Goal: Task Accomplishment & Management: Complete application form

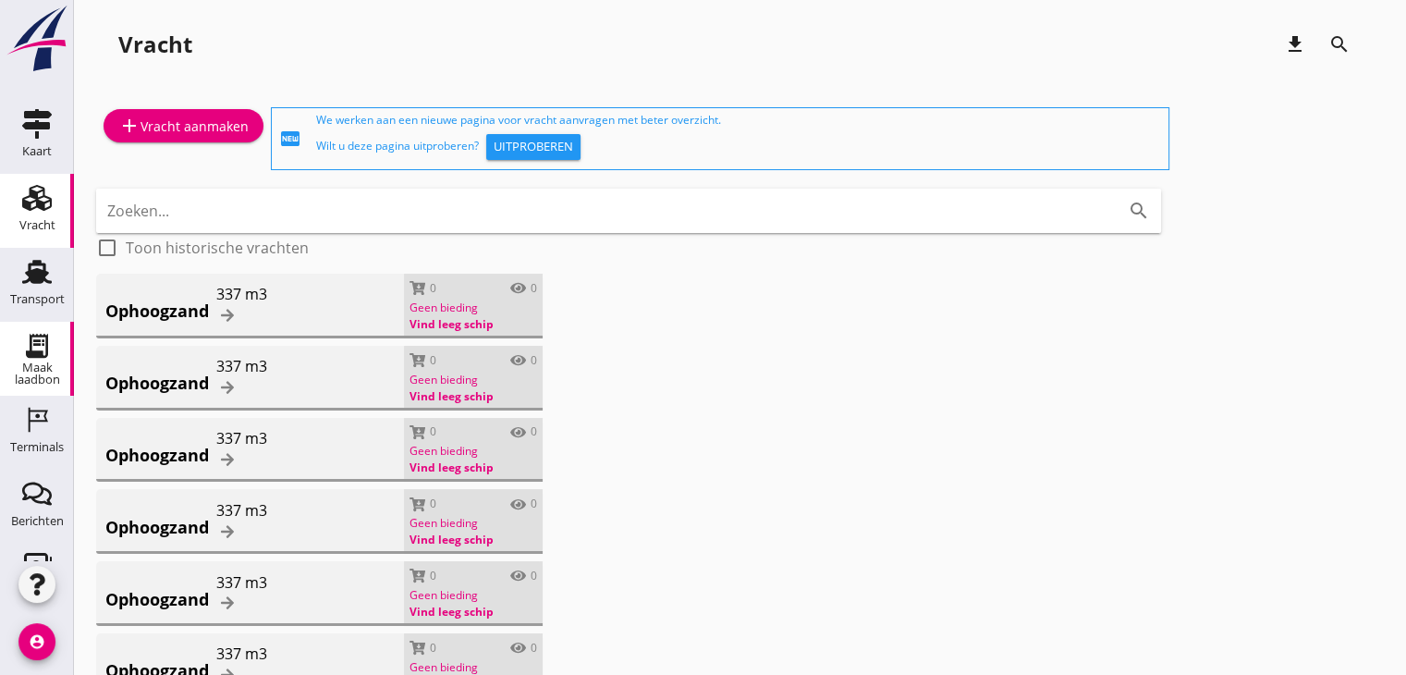
click at [18, 388] on link "Maak laadbon Maak laadbon" at bounding box center [37, 359] width 74 height 74
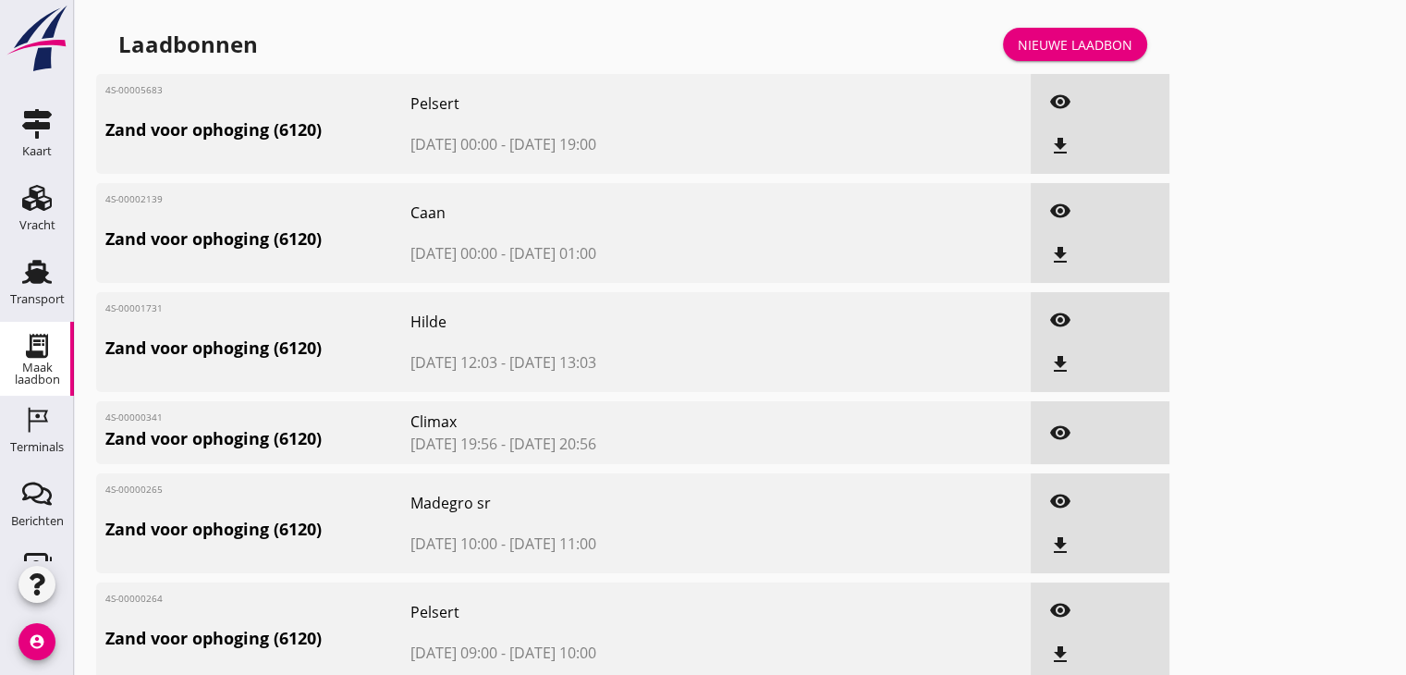
click at [1038, 59] on link "Nieuwe laadbon" at bounding box center [1075, 44] width 144 height 33
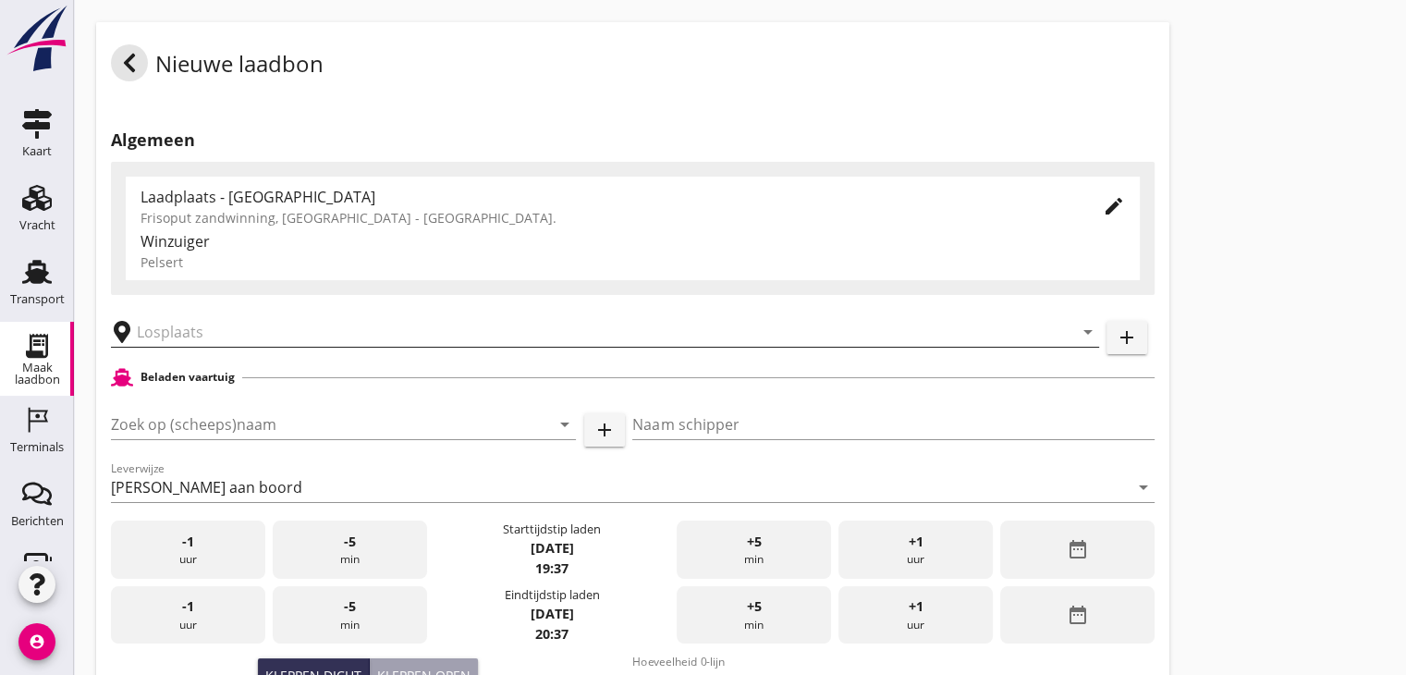
click at [166, 336] on input "text" at bounding box center [592, 332] width 911 height 30
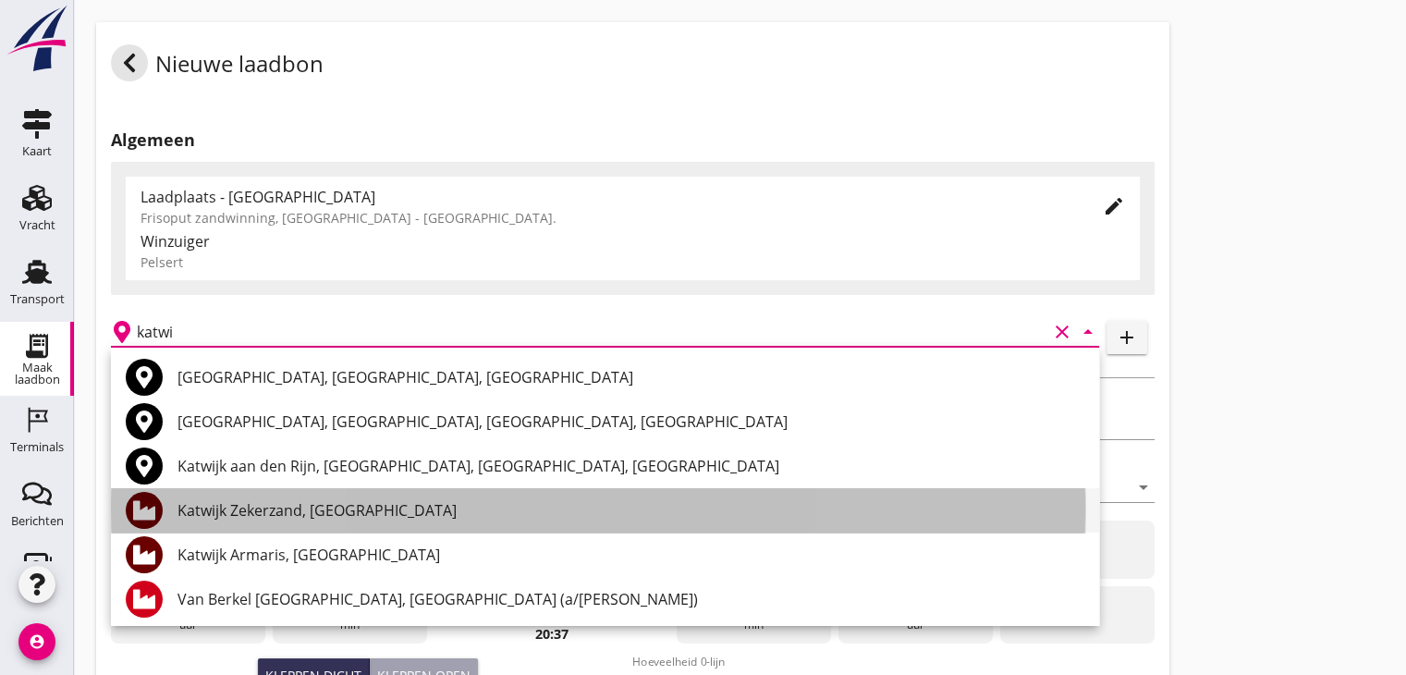
click at [248, 522] on div "Katwijk Zekerzand, [GEOGRAPHIC_DATA]" at bounding box center [631, 510] width 907 height 44
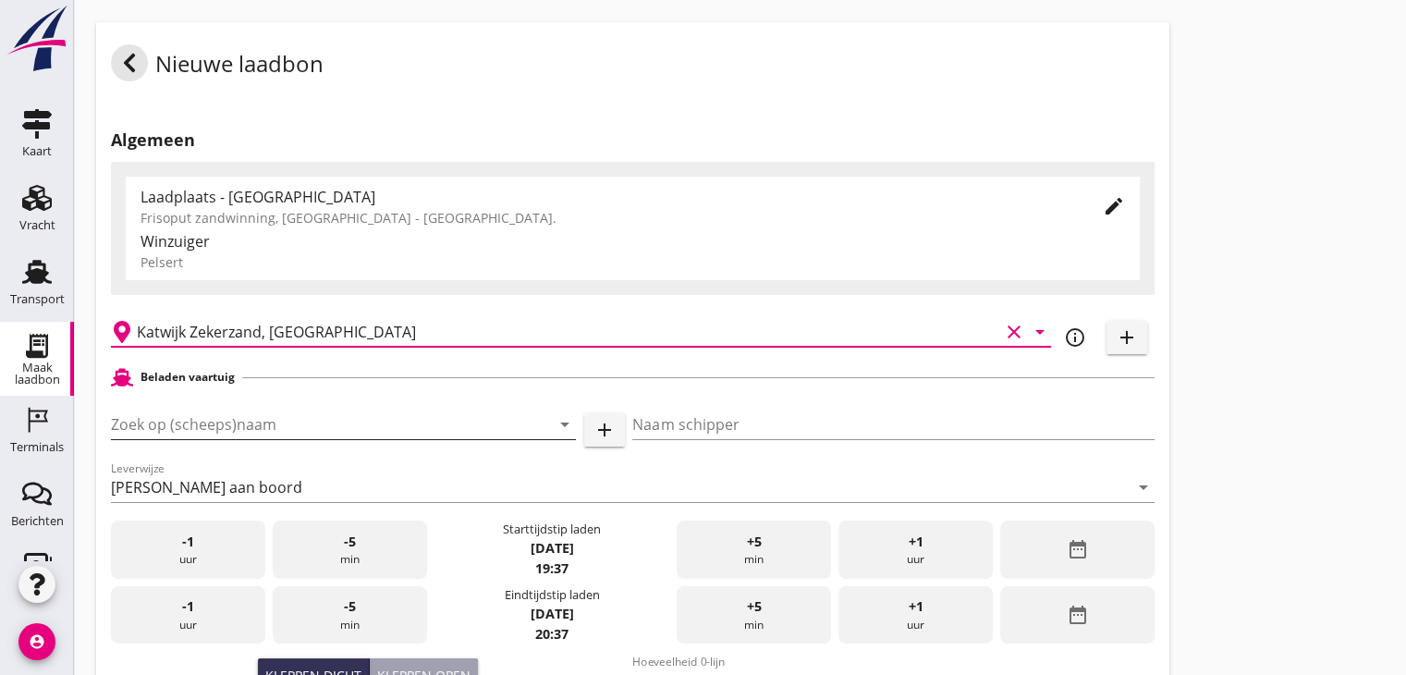
type input "Katwijk Zekerzand, [GEOGRAPHIC_DATA]"
click at [244, 418] on input "Zoek op (scheeps)naam" at bounding box center [317, 425] width 413 height 30
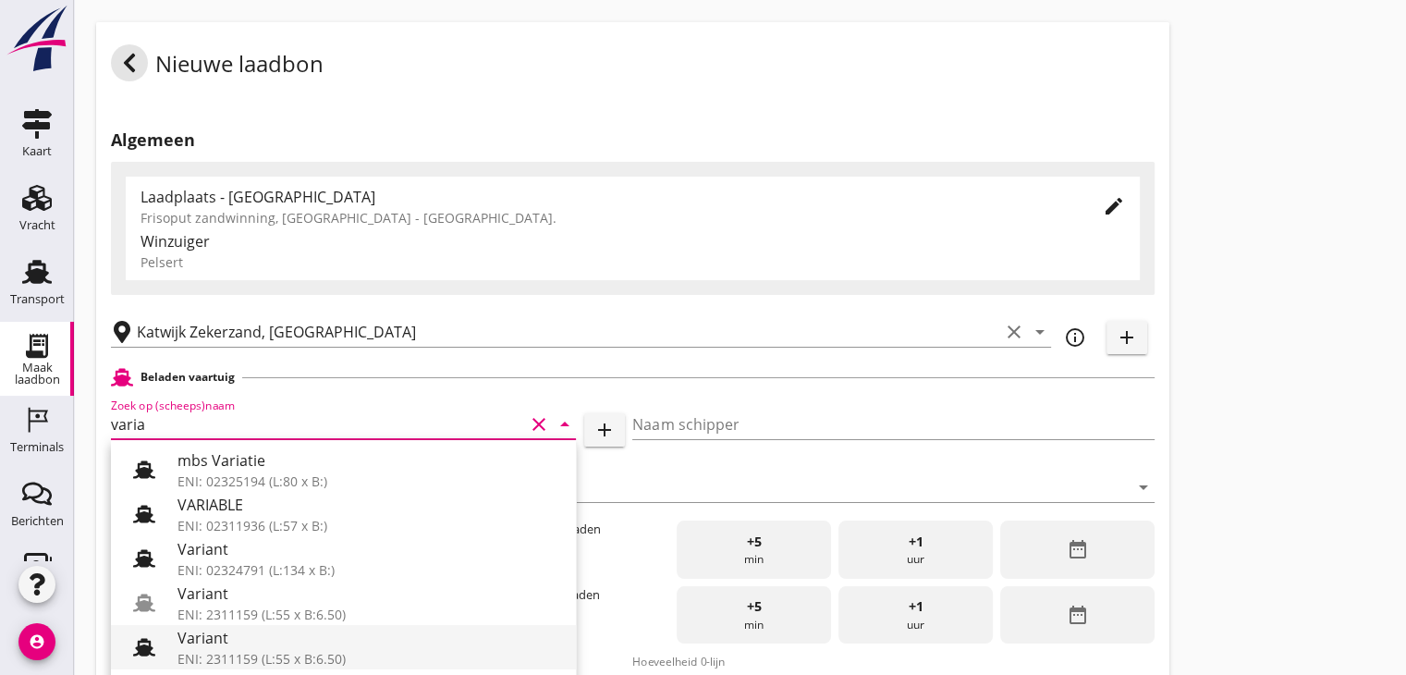
click at [225, 637] on div "Variant" at bounding box center [370, 638] width 384 height 22
type input "Variant"
type input "[PERSON_NAME]"
type input "337"
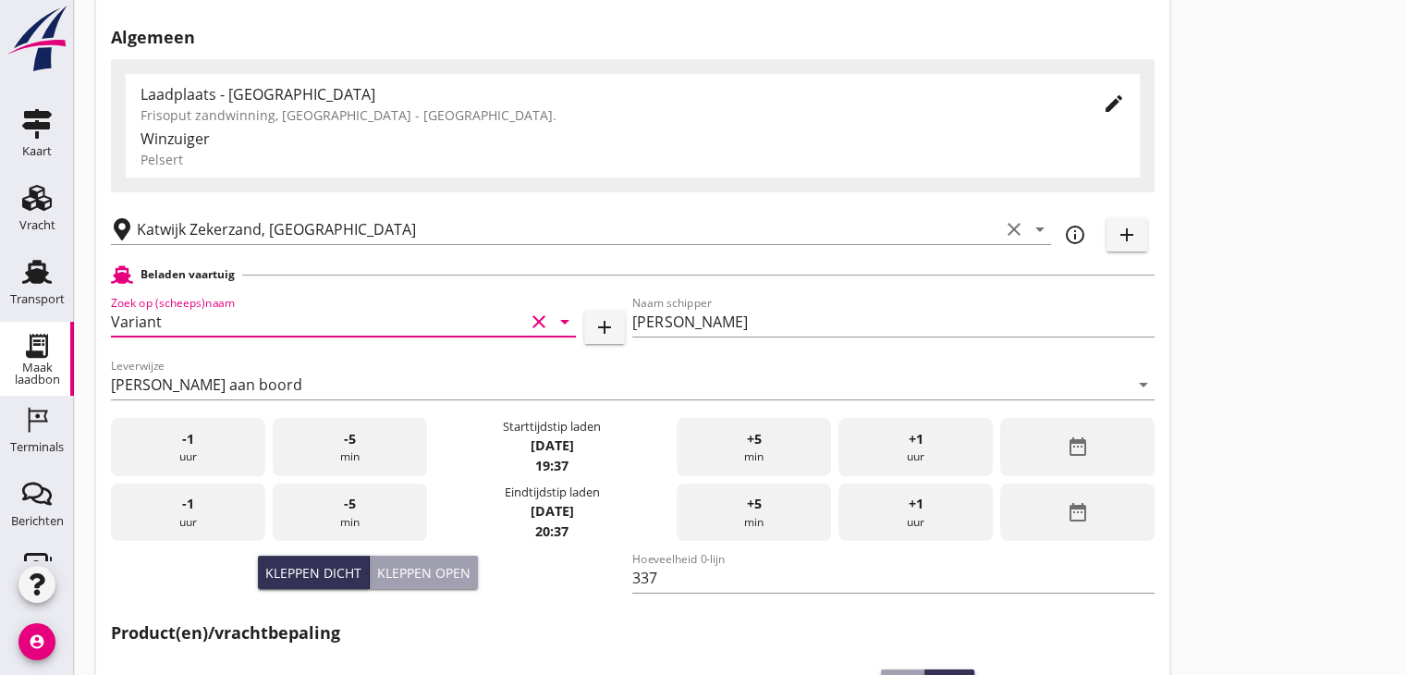
scroll to position [104, 0]
type input "Variant"
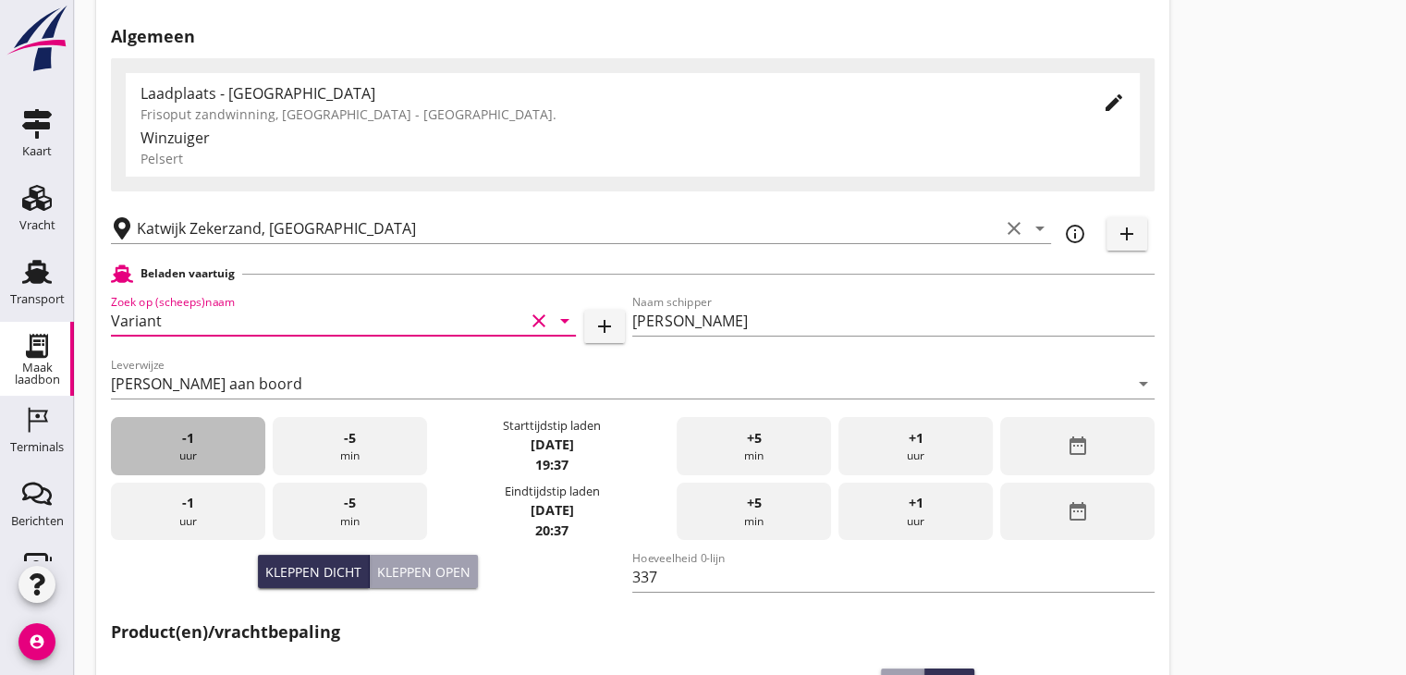
click at [214, 453] on div "-1 uur" at bounding box center [188, 446] width 154 height 58
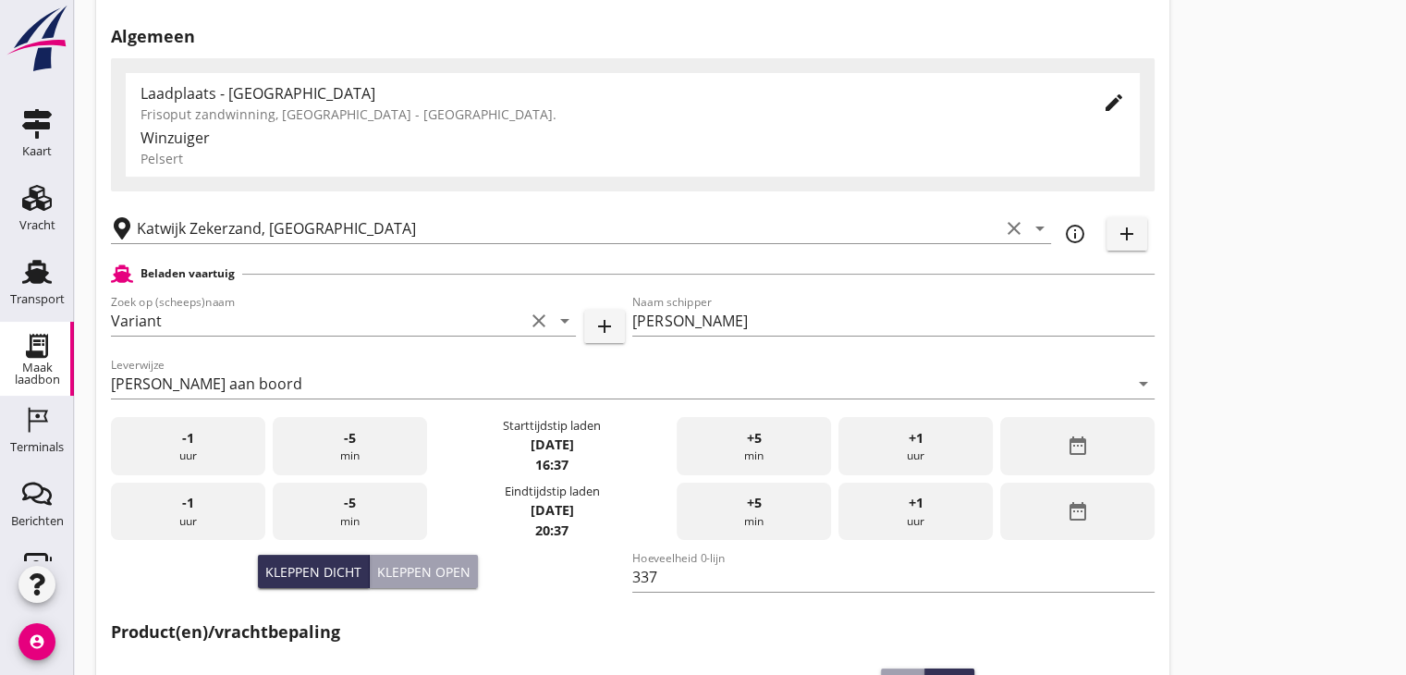
click at [904, 434] on div "+1 uur" at bounding box center [916, 446] width 154 height 58
click at [351, 428] on span "-5" at bounding box center [350, 438] width 12 height 20
click at [178, 519] on div "-1 uur" at bounding box center [188, 512] width 154 height 58
click at [371, 500] on div "-5 min" at bounding box center [350, 512] width 154 height 58
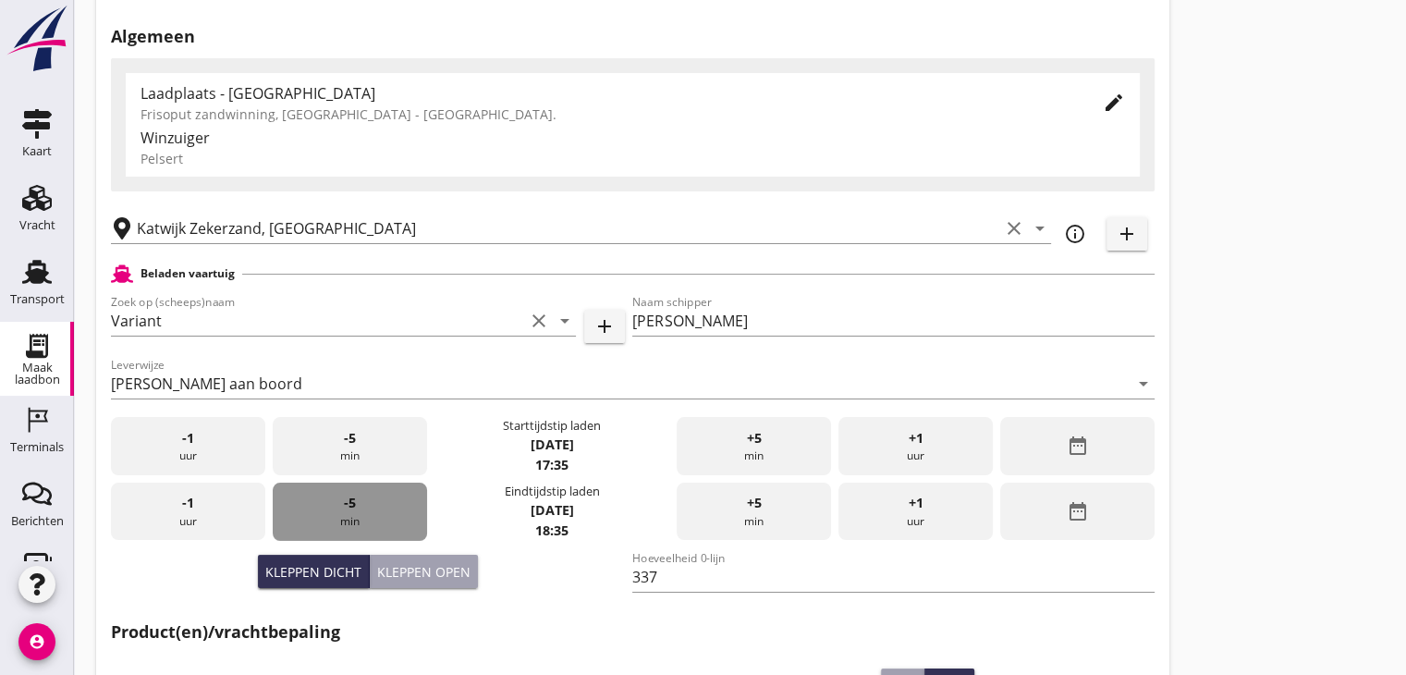
click at [371, 500] on div "-5 min" at bounding box center [350, 512] width 154 height 58
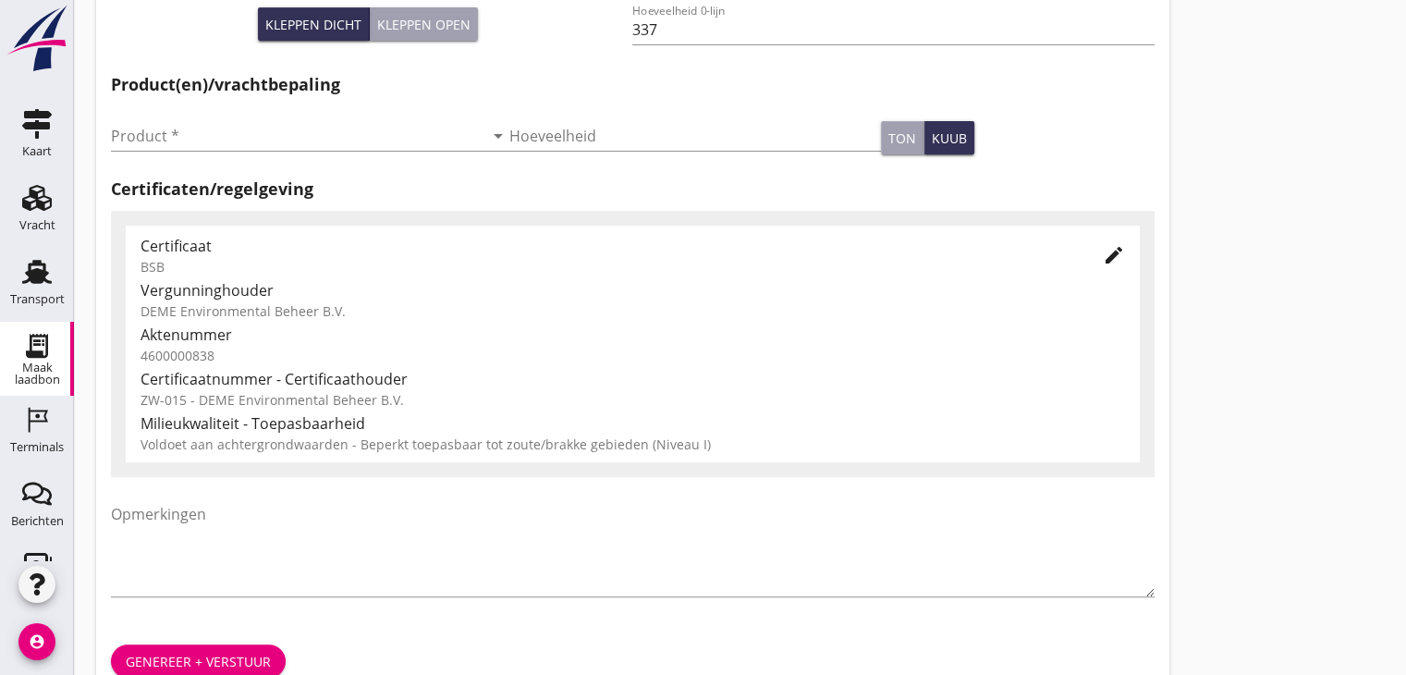
scroll to position [654, 0]
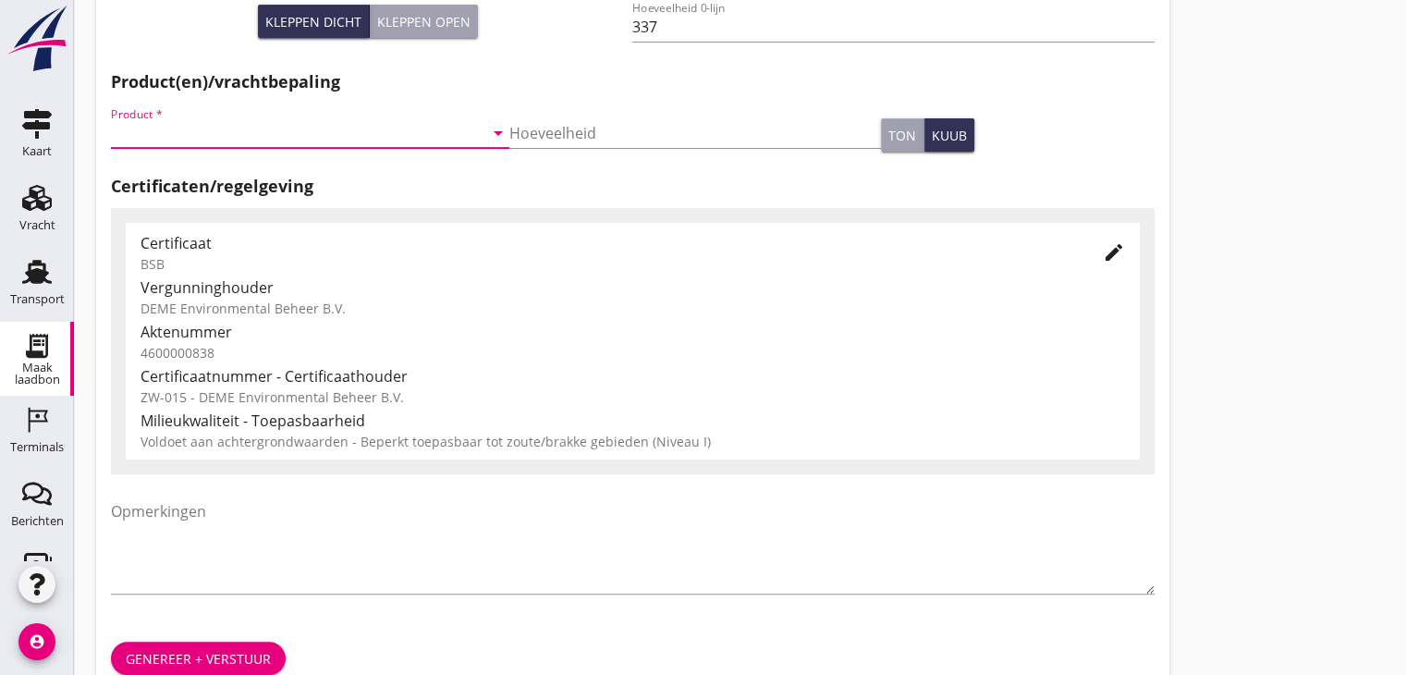
click at [159, 145] on input "Product *" at bounding box center [297, 133] width 373 height 30
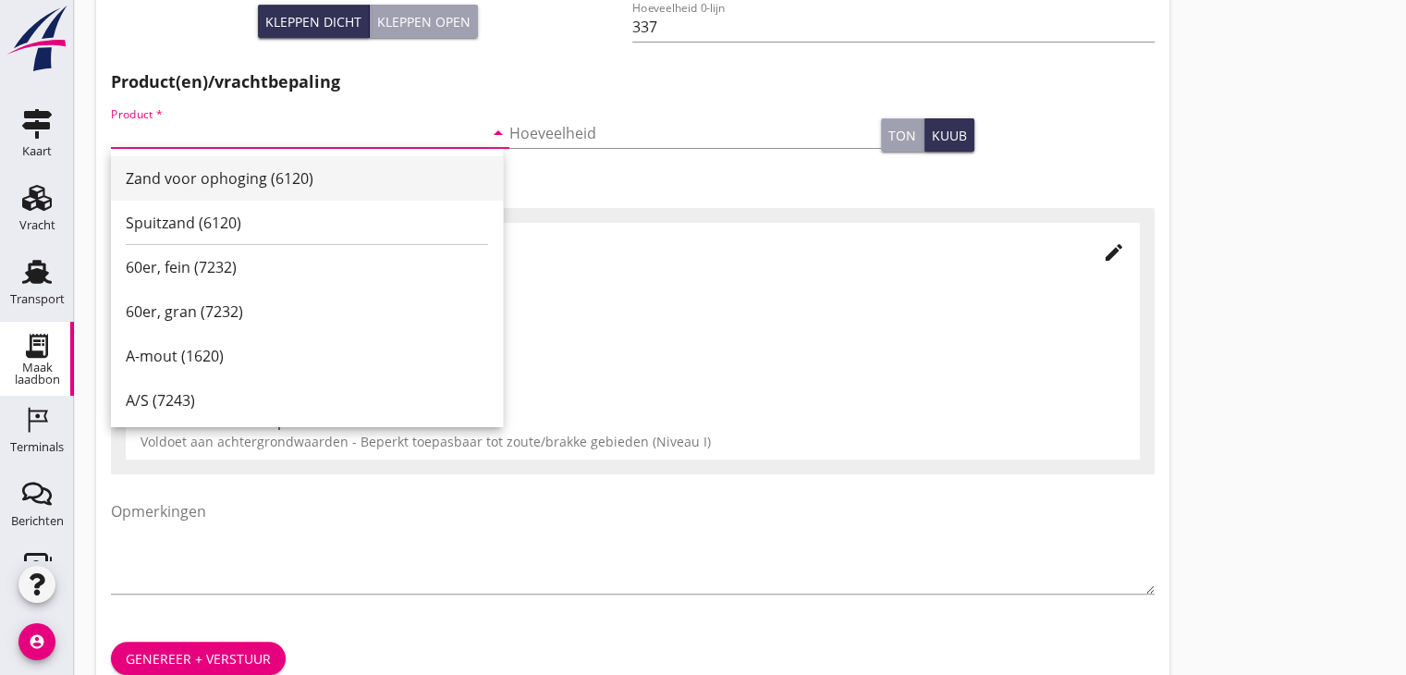
click at [172, 170] on div "Zand voor ophoging (6120)" at bounding box center [307, 178] width 362 height 22
type input "Zand voor ophoging (6120)"
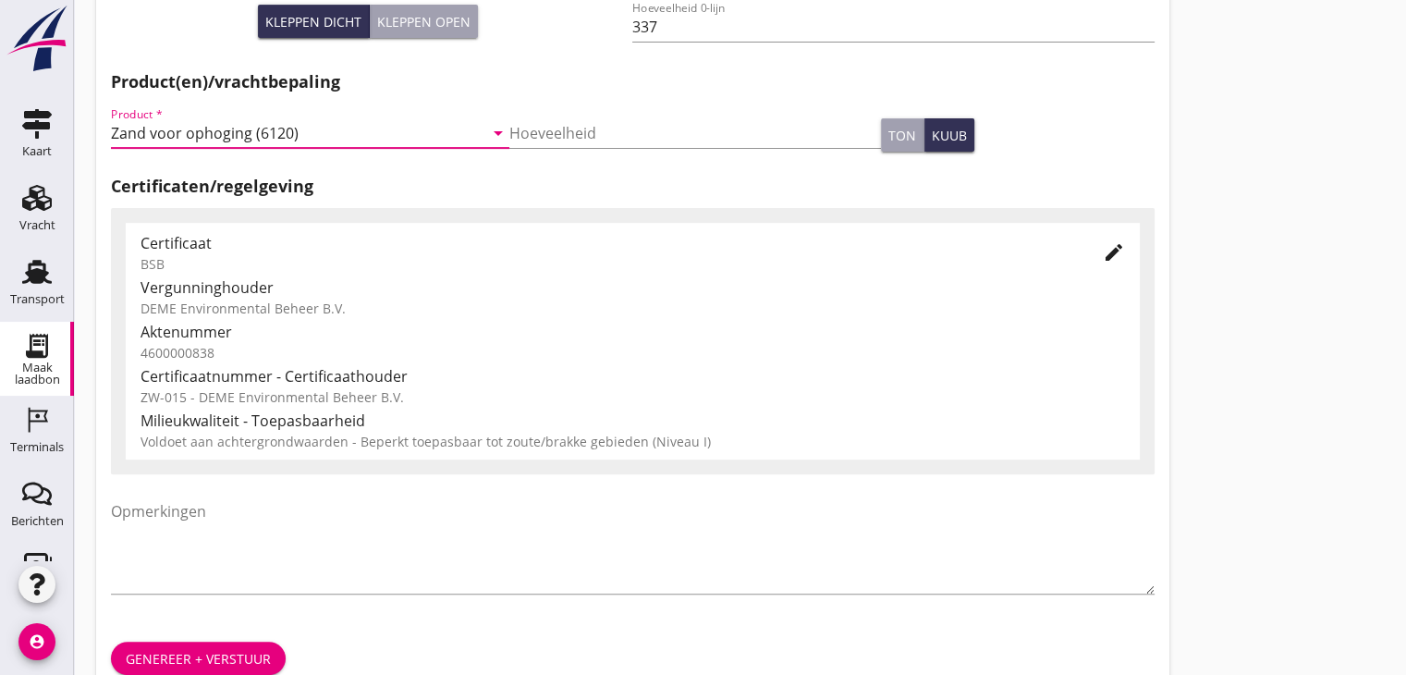
click at [182, 649] on div "Genereer + verstuur" at bounding box center [198, 658] width 145 height 19
